Goal: Transaction & Acquisition: Purchase product/service

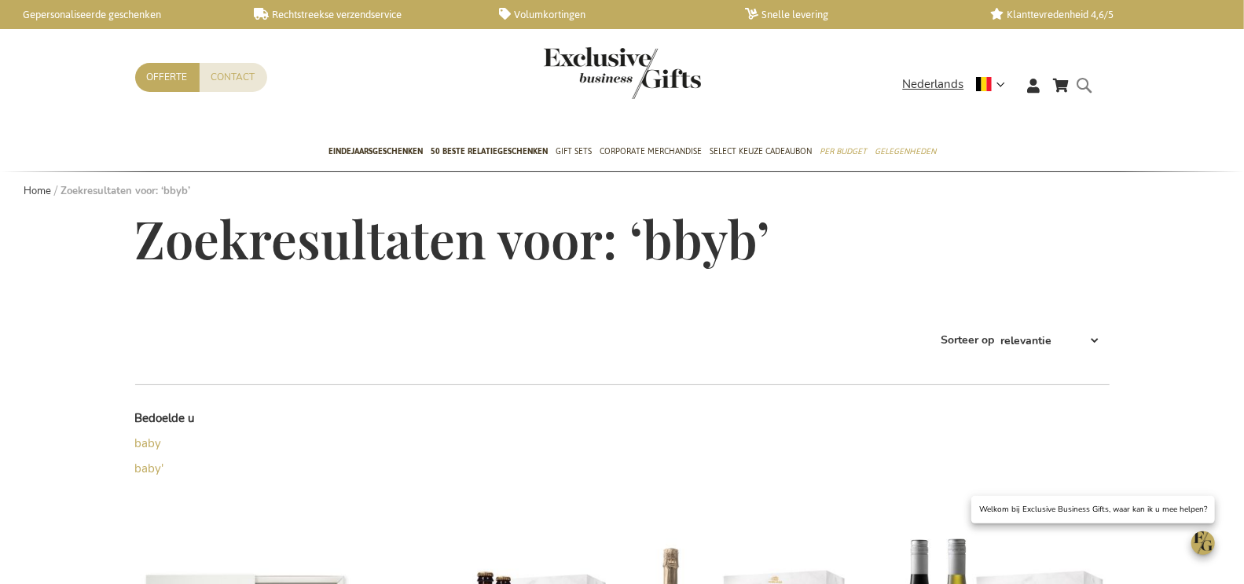
click at [1083, 85] on form "Search bbyb Search" at bounding box center [1090, 97] width 16 height 45
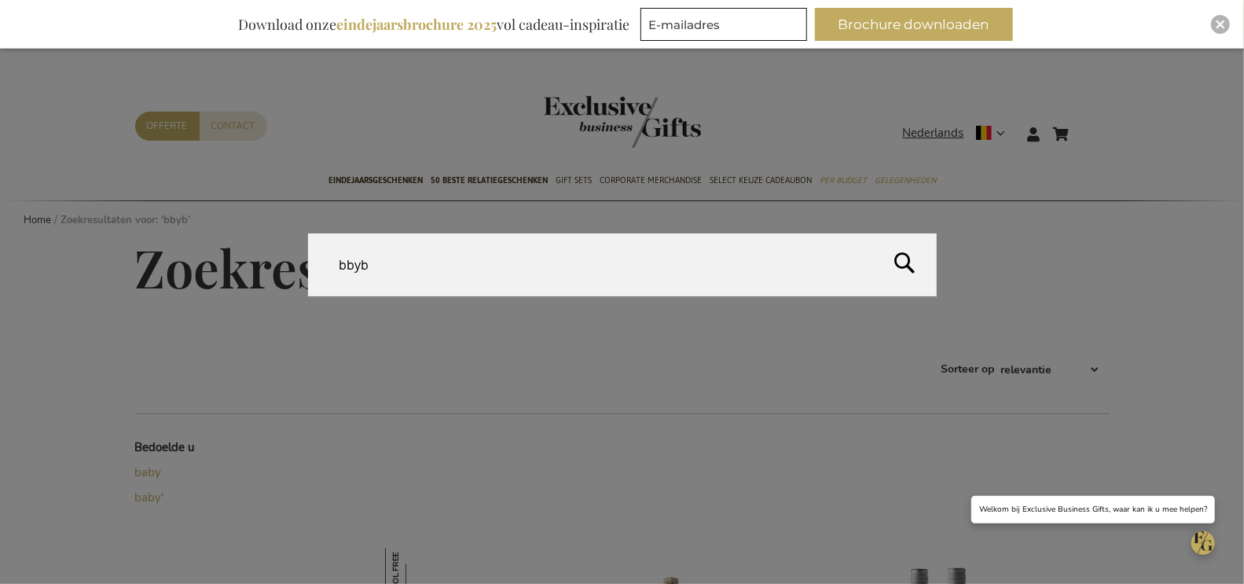
click at [678, 274] on input "bbyb" at bounding box center [622, 264] width 629 height 63
paste input "The Ultimate Bubbles Apéro Box"
type input "The Ultimate Bubbles Apéro Box"
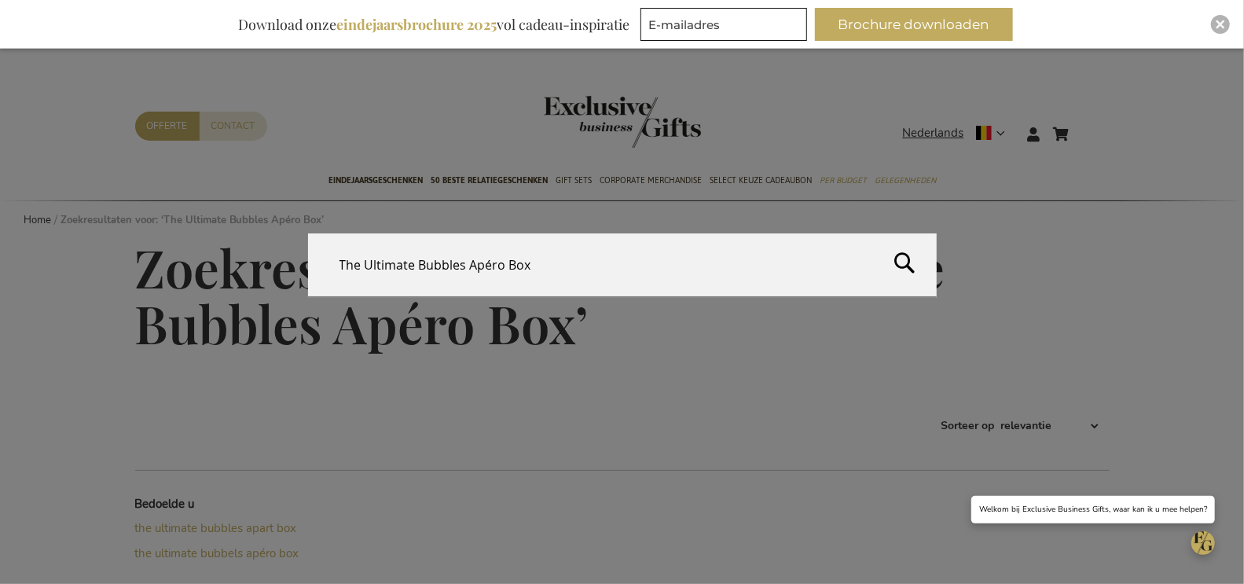
click at [1082, 124] on form "Search The Ultimate Bubbles Apéro Box Search" at bounding box center [1090, 124] width 16 height 0
click at [482, 267] on input "The Ultimate Bubbles Apéro Box" at bounding box center [622, 264] width 629 height 63
paste input "EB-PKT-ULTI-BUBB-APER"
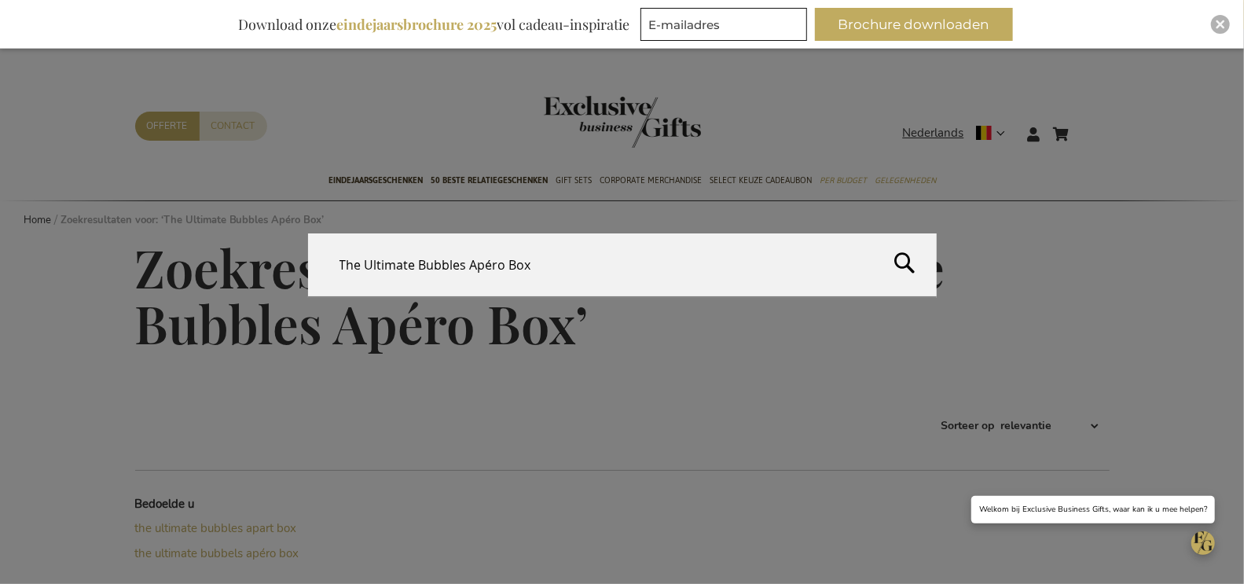
type input "EB-PKT-ULTI-BUBB-APER"
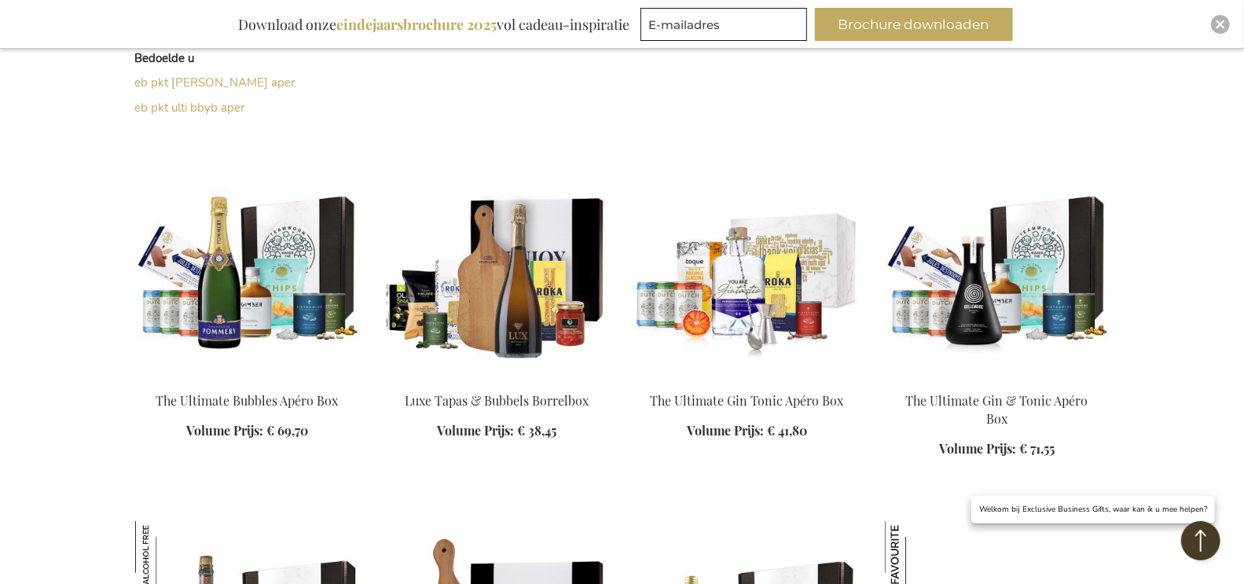
scroll to position [470, 0]
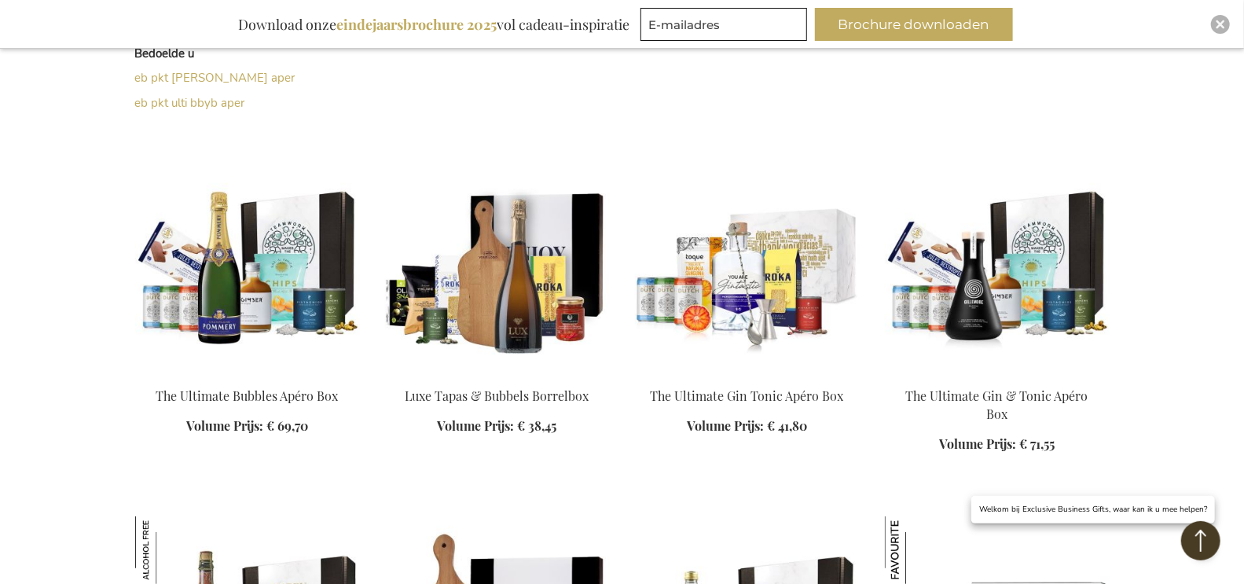
click at [323, 230] on img at bounding box center [247, 263] width 225 height 220
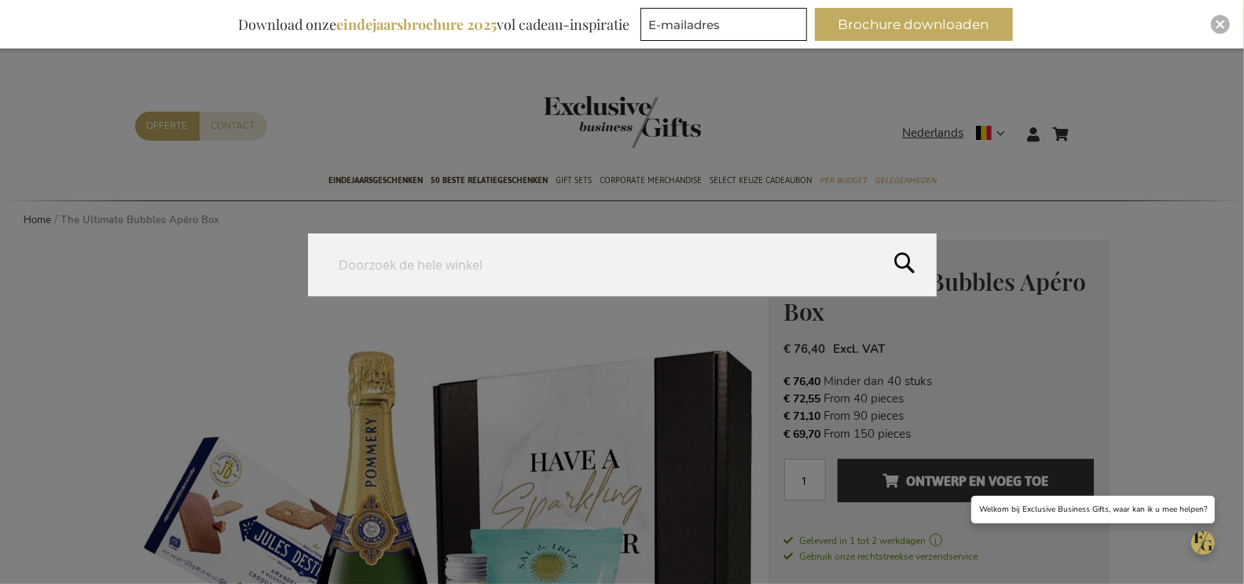
click at [1083, 124] on form "Search Search" at bounding box center [1090, 124] width 16 height 0
click at [738, 253] on input "Search" at bounding box center [622, 264] width 629 height 63
paste input "EB-MOS-SET-PRES-BM"
type input "EB-MOS-SET-PRES-BM"
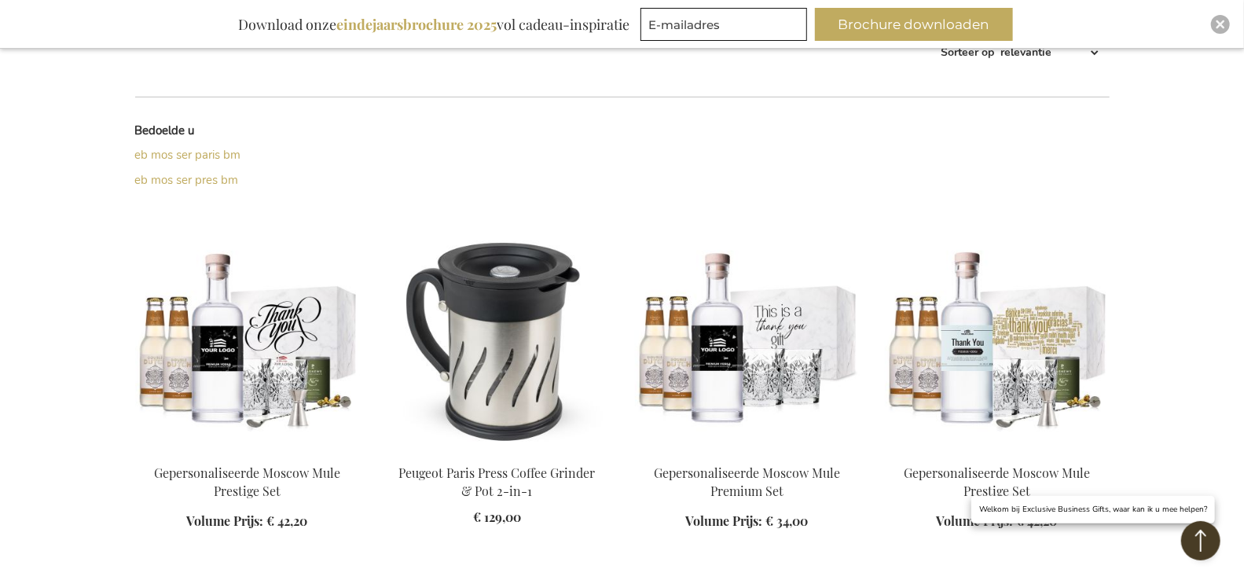
click at [289, 336] on img at bounding box center [247, 340] width 225 height 220
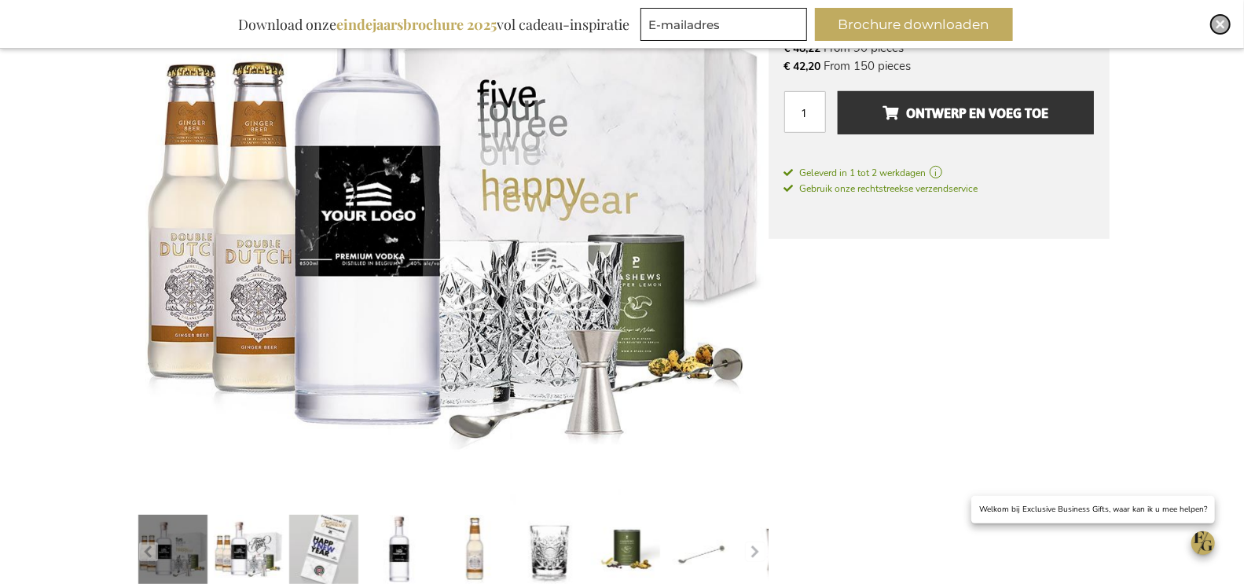
click at [1218, 25] on img "Close" at bounding box center [1220, 24] width 9 height 9
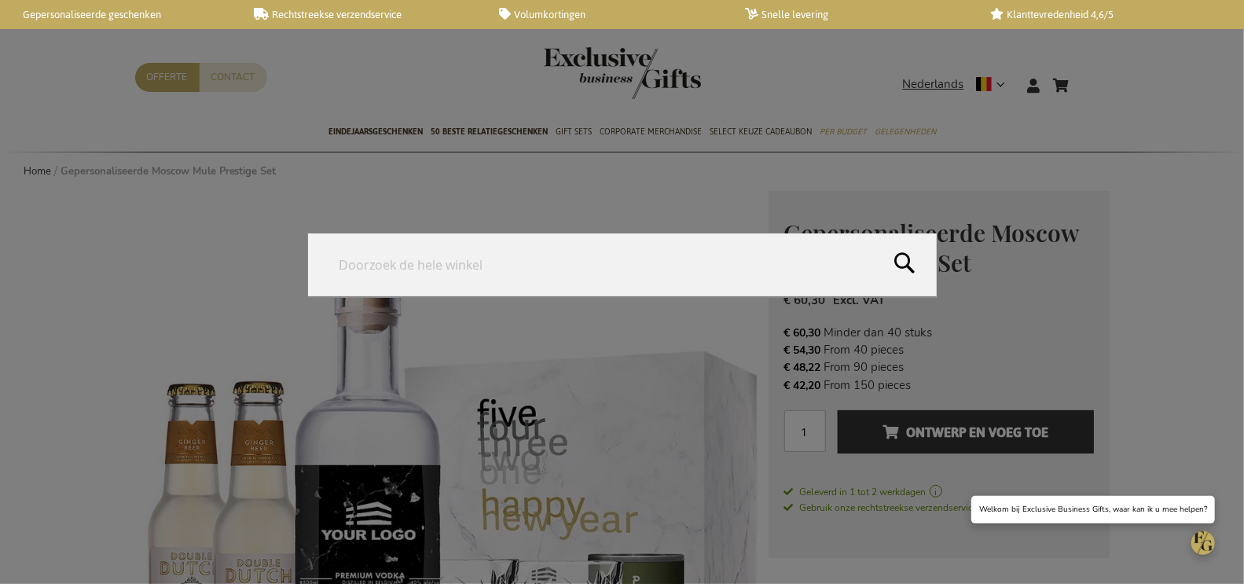
click at [1086, 75] on form "Search Search" at bounding box center [1090, 75] width 16 height 0
paste input "EB-RUM-SET-PRES-NOST"
type input "EB-RUM-SET-PRES-NOST"
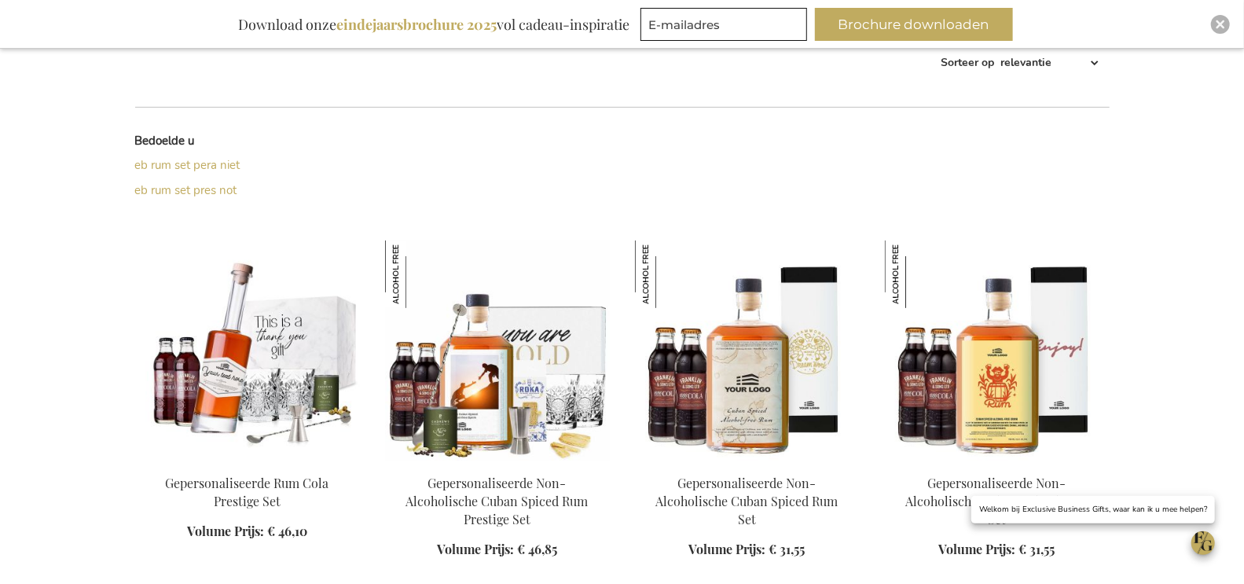
scroll to position [386, 0]
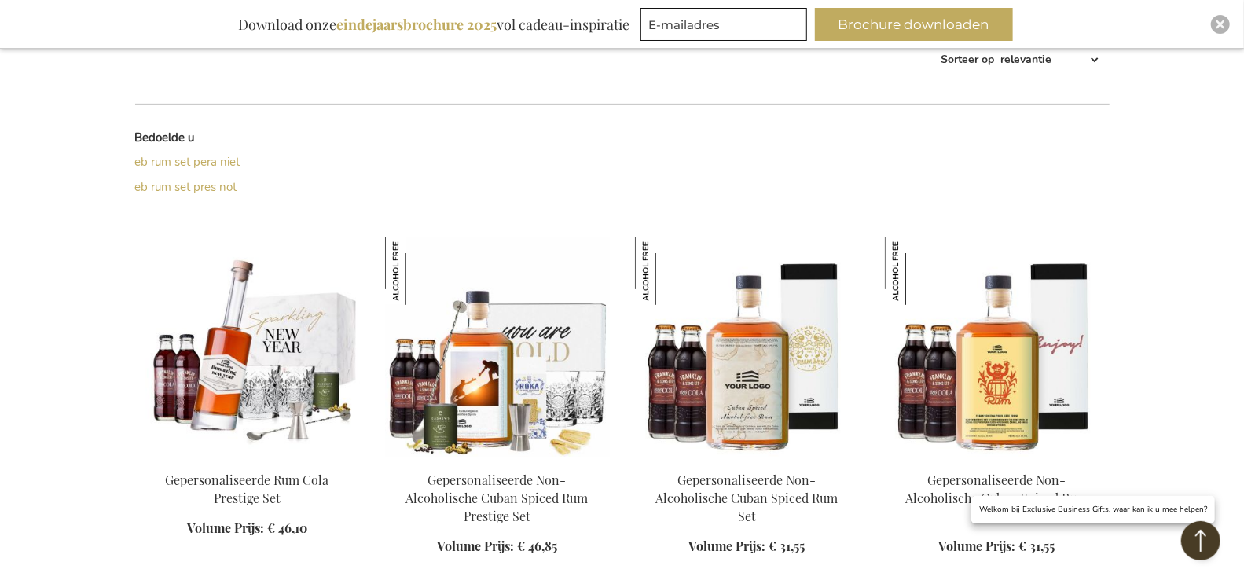
click at [296, 335] on img at bounding box center [247, 347] width 225 height 220
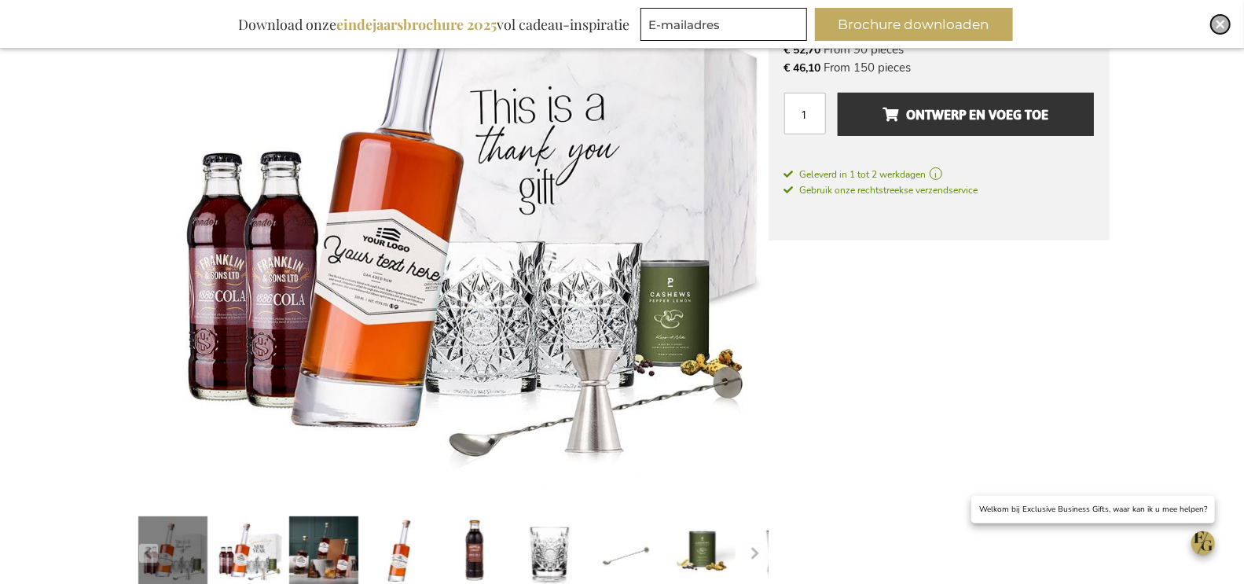
click at [1215, 24] on div "Close" at bounding box center [1220, 24] width 19 height 19
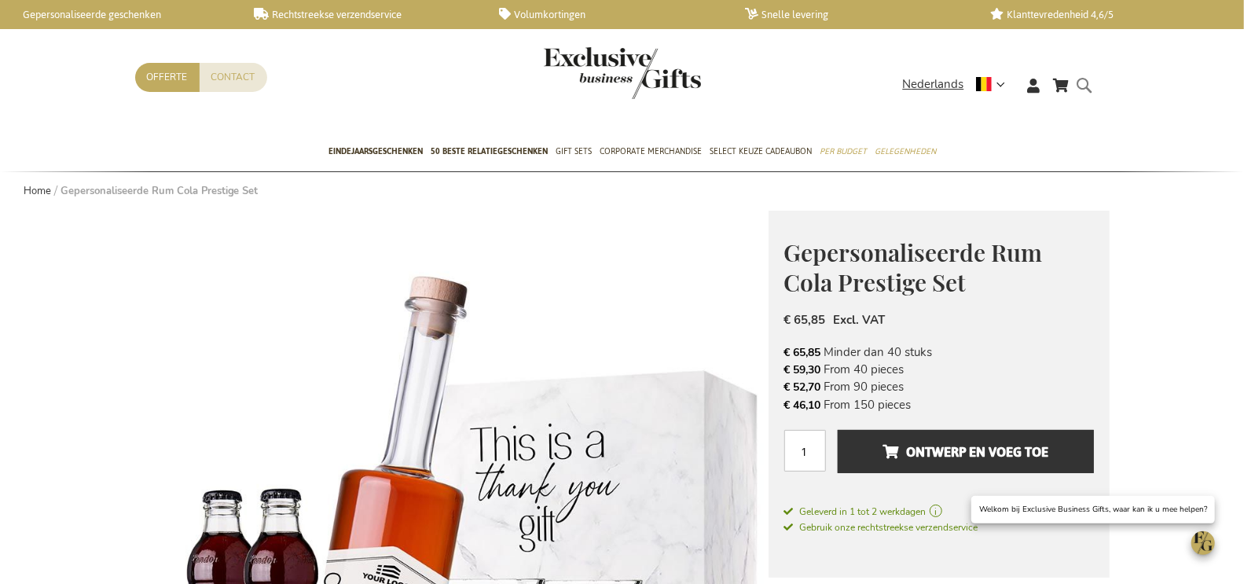
click at [1089, 85] on form "Search Search" at bounding box center [1090, 97] width 16 height 45
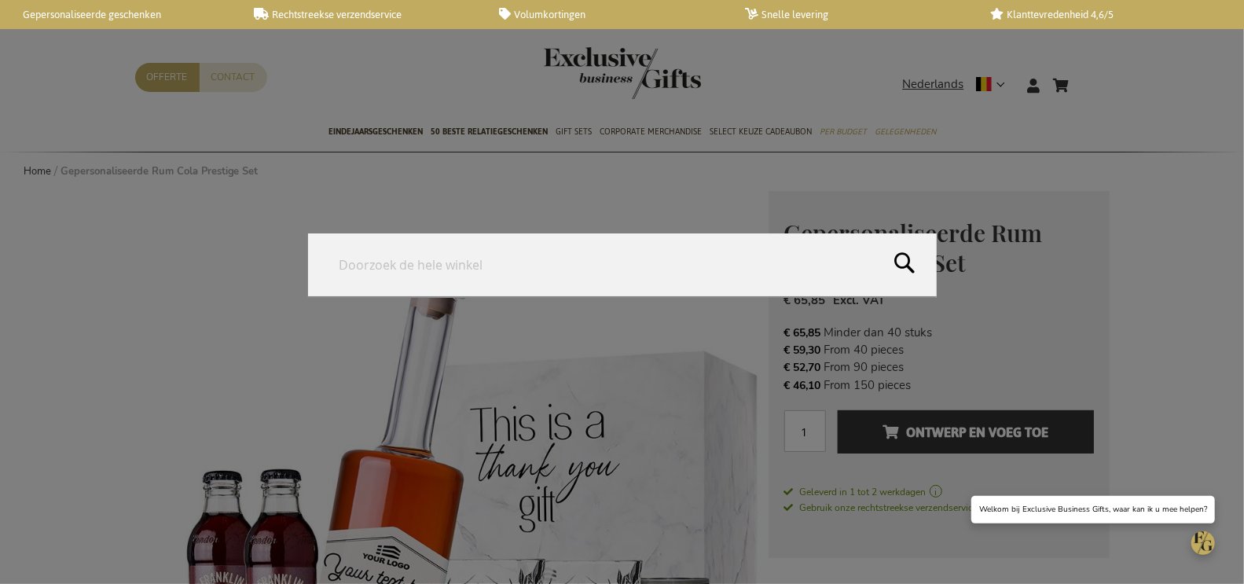
click at [578, 268] on input "Search" at bounding box center [622, 264] width 629 height 63
paste input "EB-PKT-COSY-EVE-GIFT-WINE-R"
type input "EB-PKT-COSY-EVE-GIFT-WINE-R"
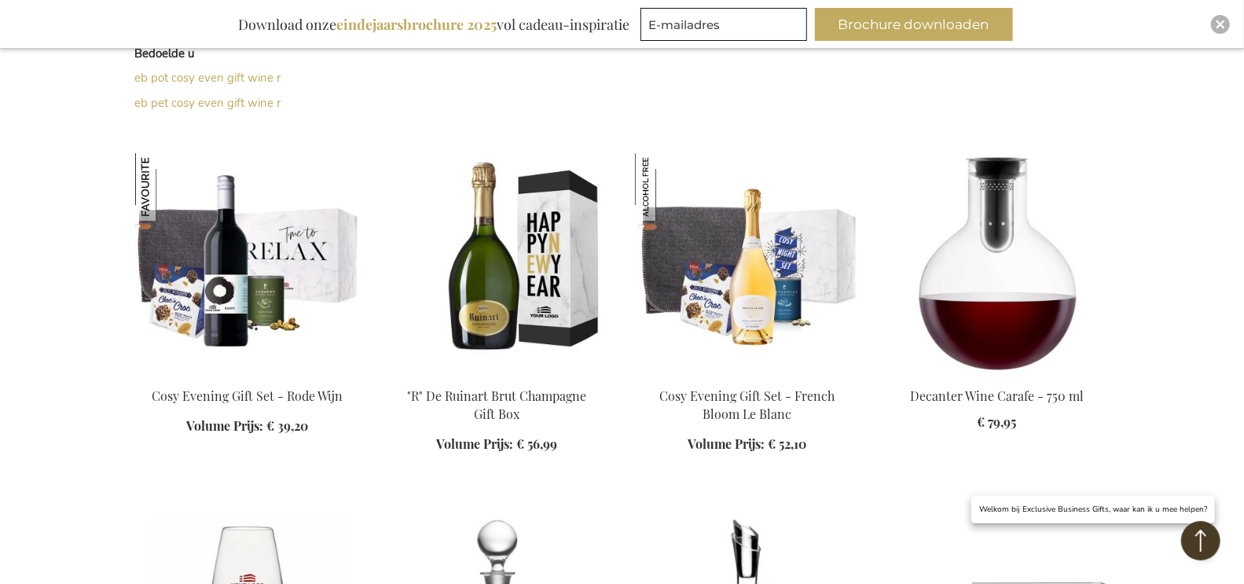
click at [241, 233] on img at bounding box center [247, 263] width 225 height 220
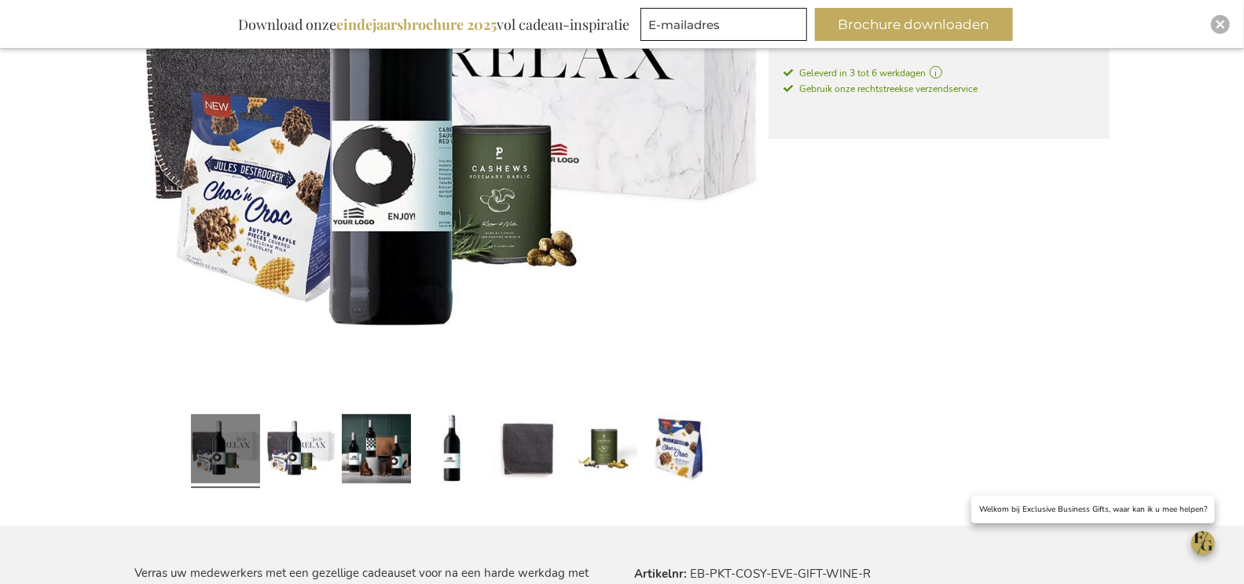
scroll to position [496, 0]
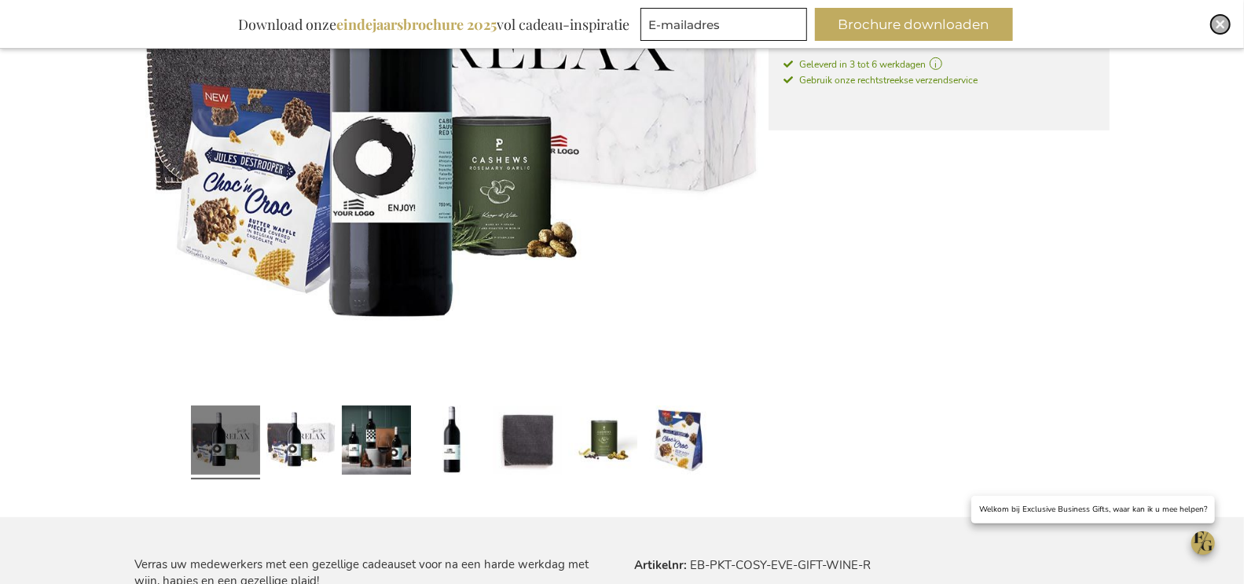
click at [1221, 24] on img "Close" at bounding box center [1220, 24] width 9 height 9
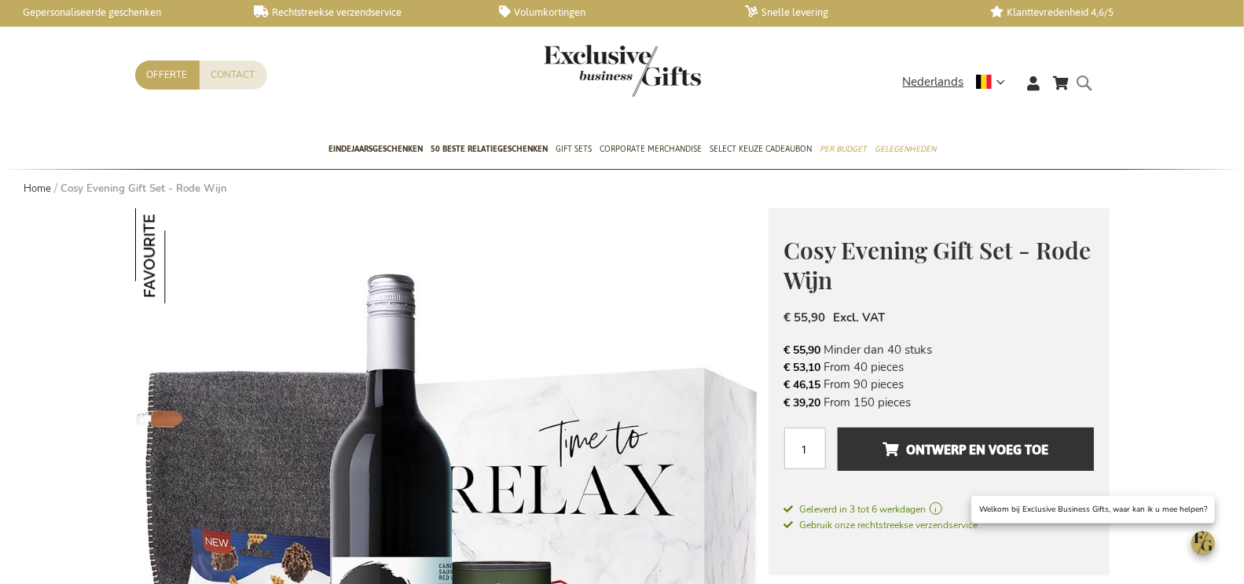
scroll to position [0, 0]
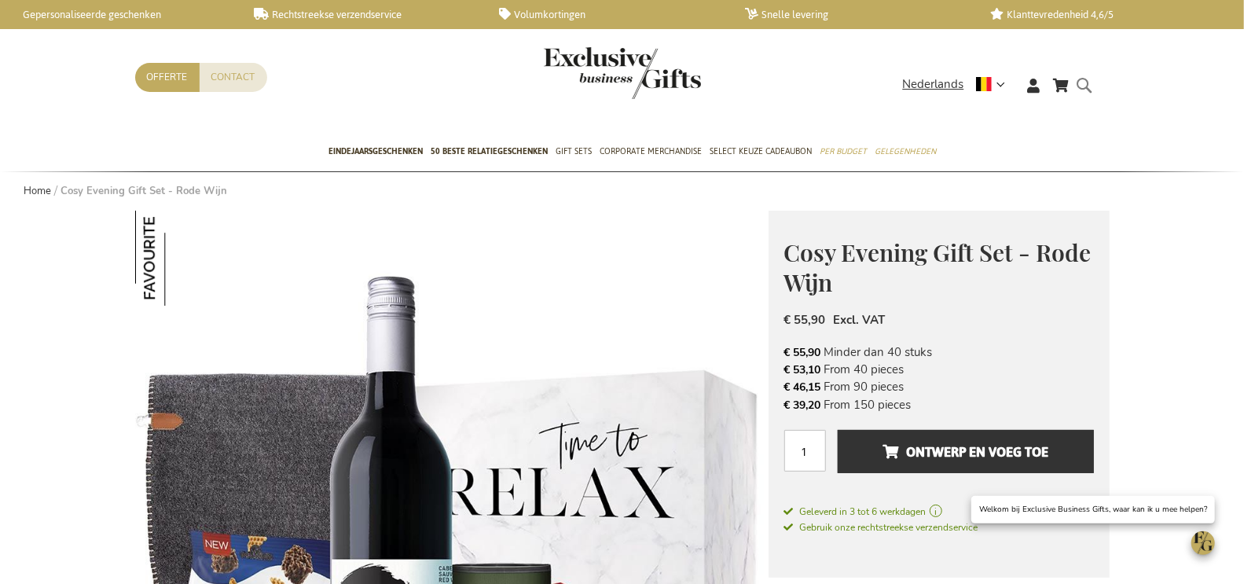
click at [1085, 84] on form "Search Search" at bounding box center [1090, 97] width 16 height 45
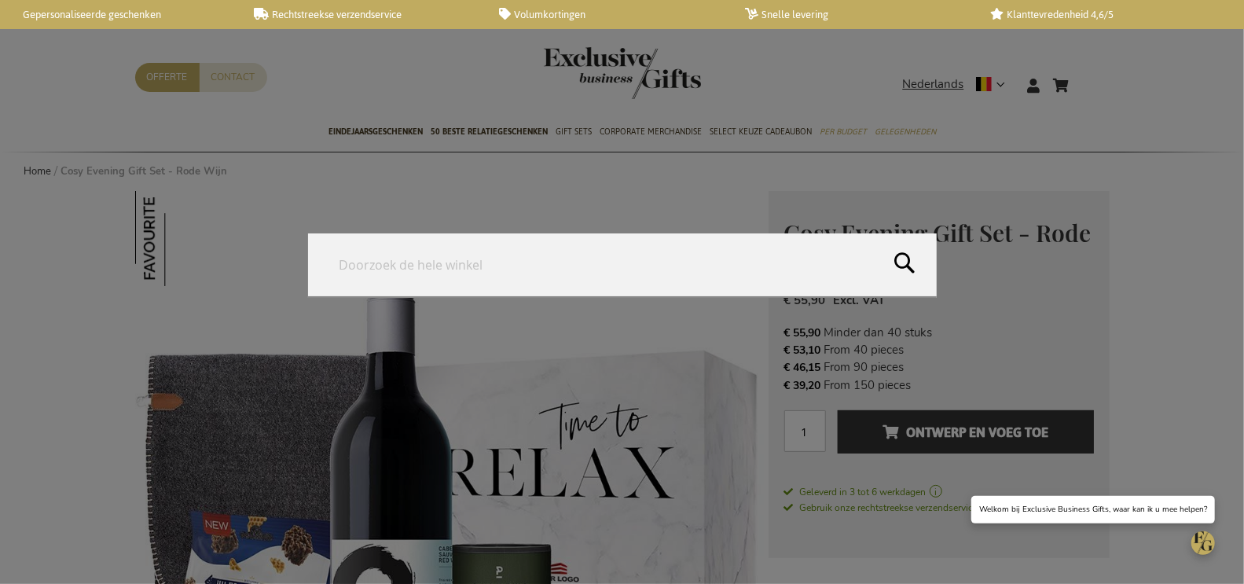
paste input "EB-BEER-APERO-BOX"
type input "EB-BEER-APERO-BOX"
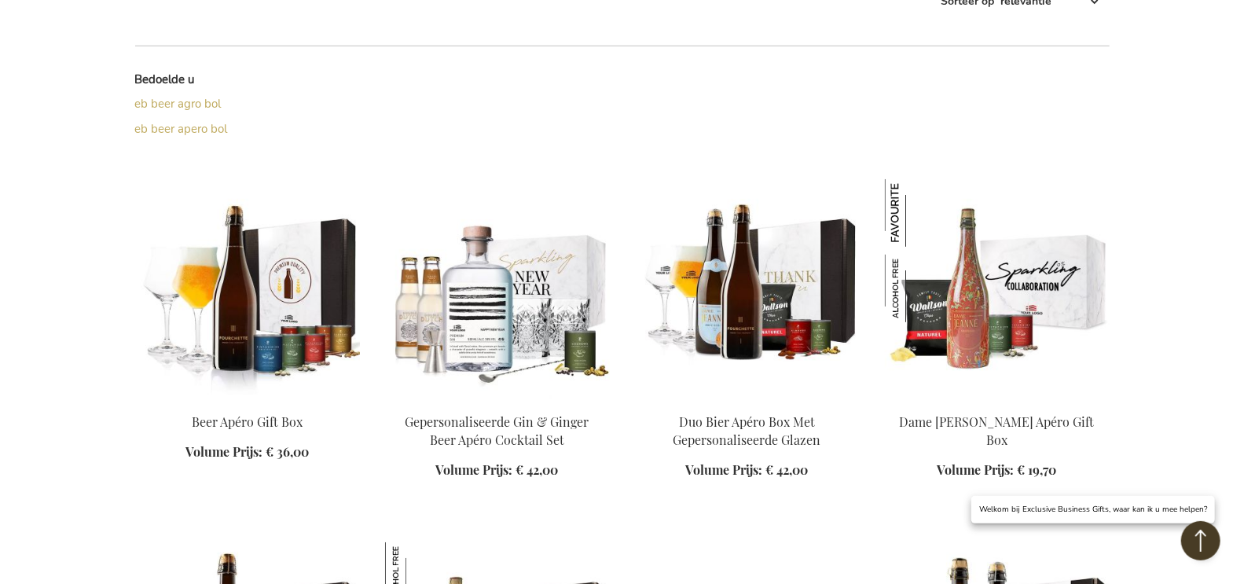
click at [245, 279] on img at bounding box center [247, 289] width 225 height 220
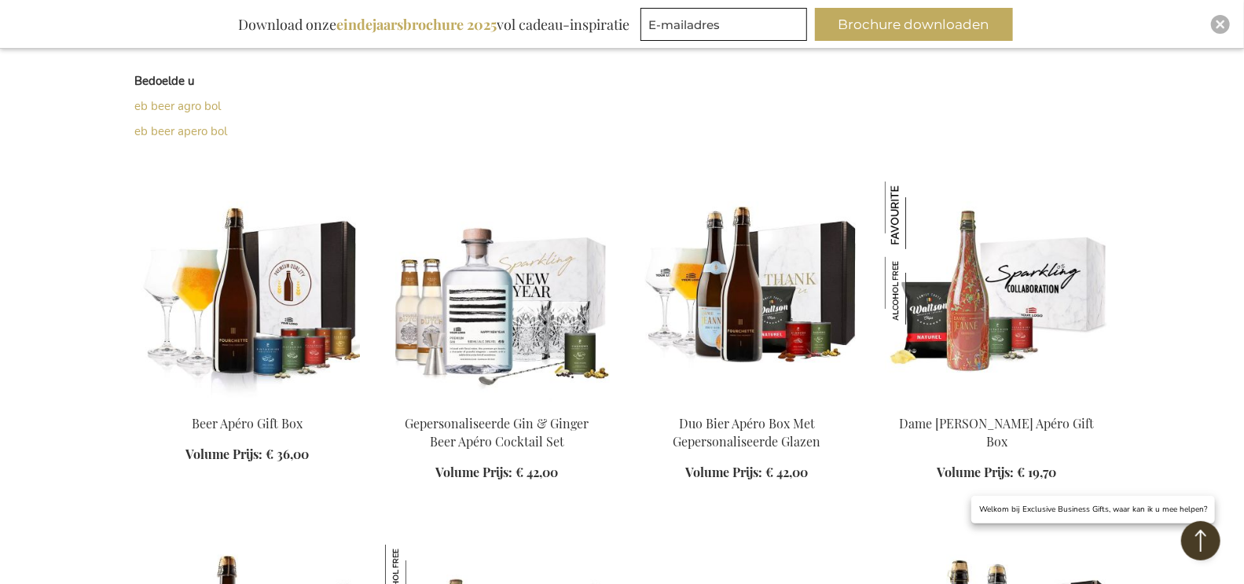
scroll to position [433, 0]
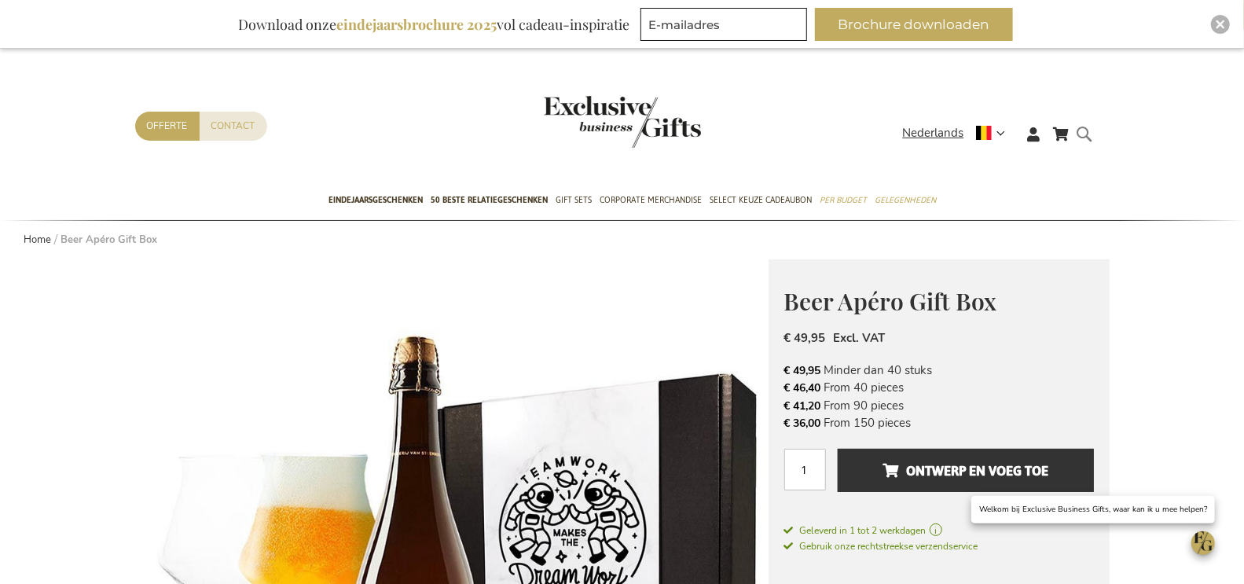
click at [1083, 132] on form "Search Search" at bounding box center [1090, 146] width 16 height 45
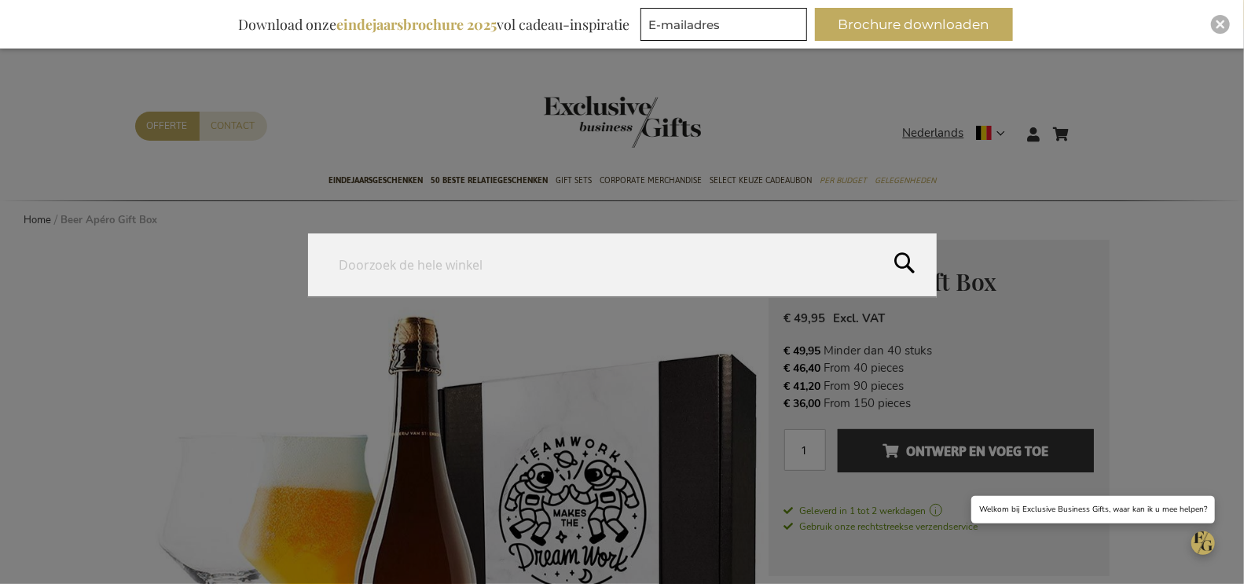
click at [692, 264] on input "Search" at bounding box center [622, 264] width 629 height 63
paste input "EB-PKT-CHOC-EXPE"
type input "EB-PKT-CHOC-EXPE"
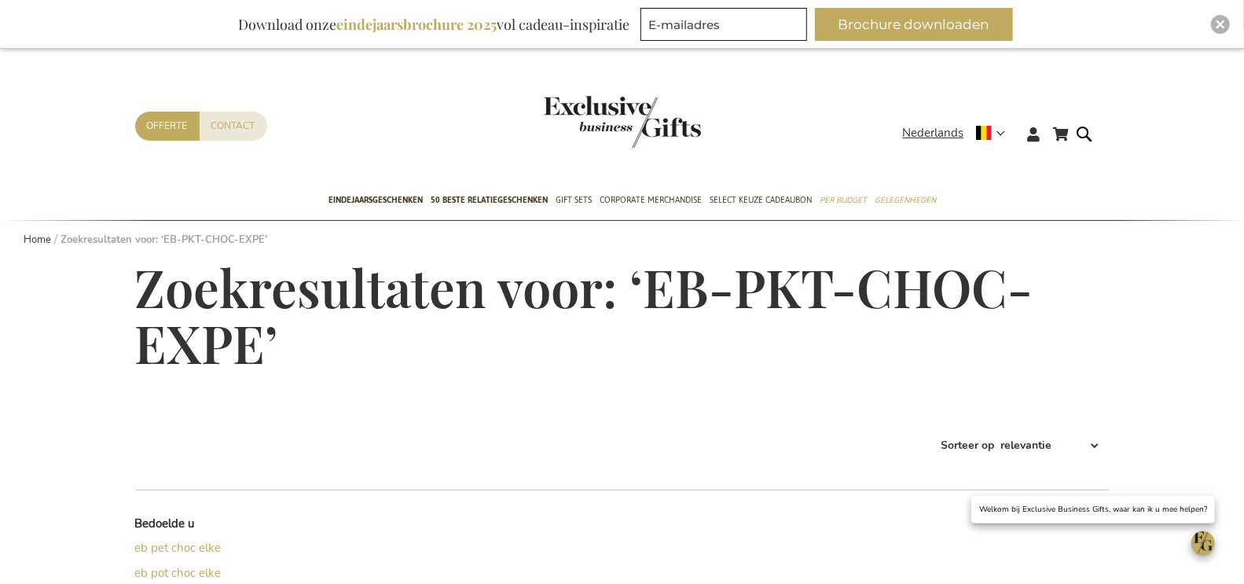
drag, startPoint x: 693, startPoint y: 226, endPoint x: 674, endPoint y: 276, distance: 53.0
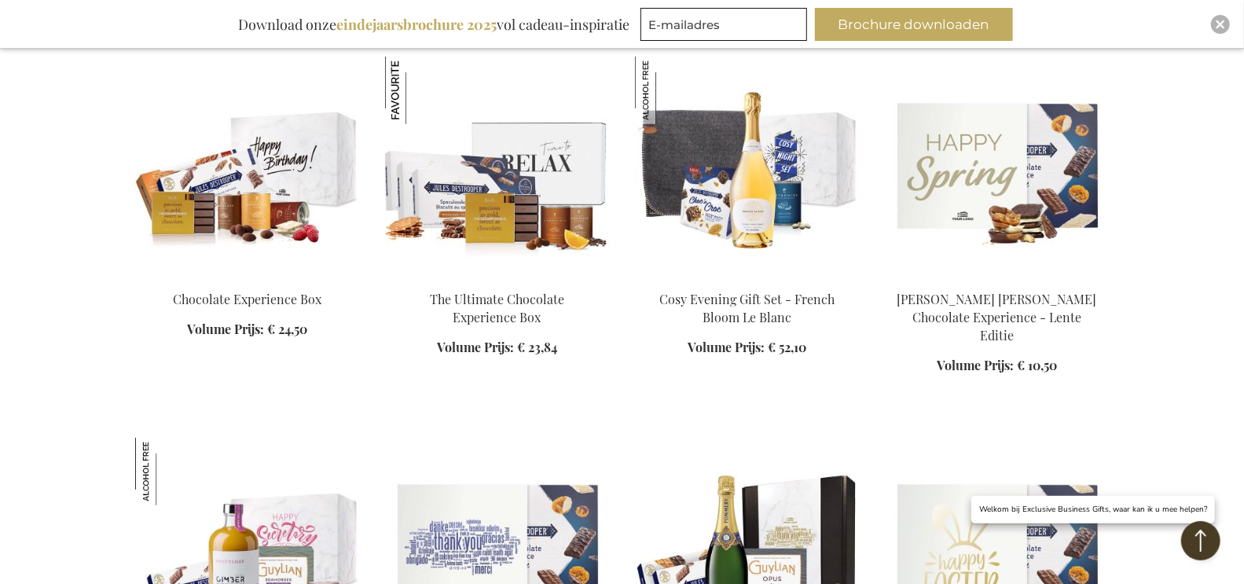
scroll to position [1133, 0]
